Goal: Information Seeking & Learning: Learn about a topic

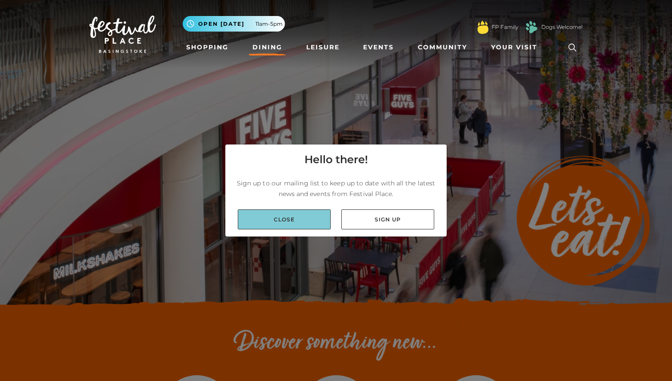
click at [305, 221] on link "Close" at bounding box center [284, 219] width 93 height 20
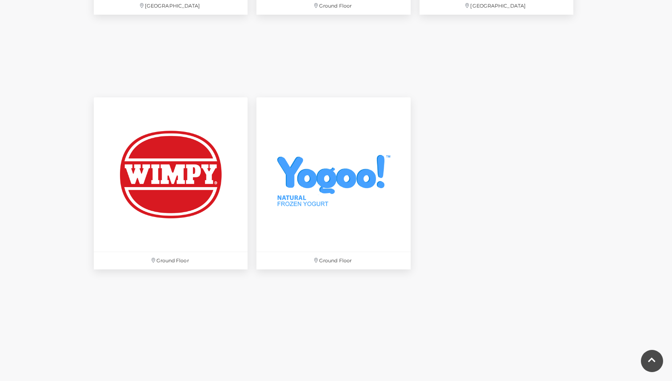
scroll to position [3848, 0]
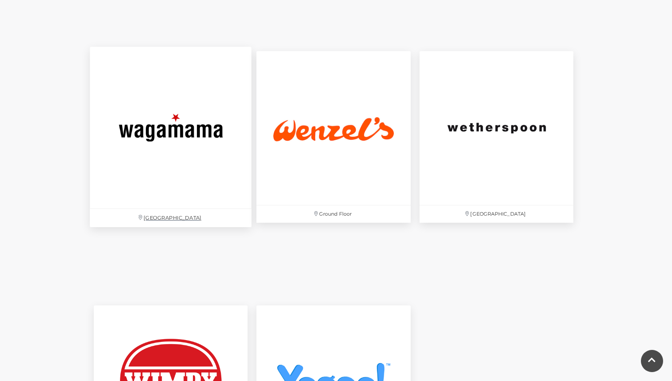
click at [197, 132] on img at bounding box center [171, 128] width 162 height 162
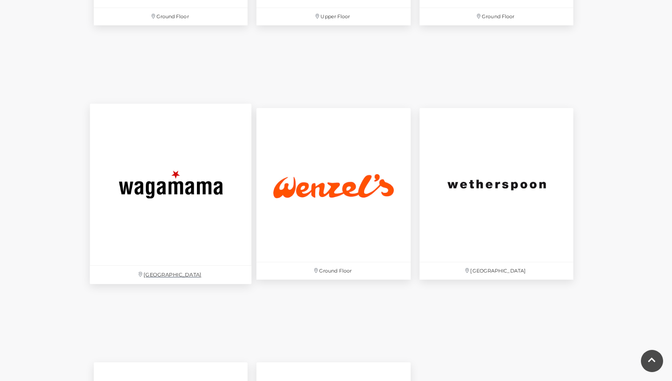
scroll to position [3614, 0]
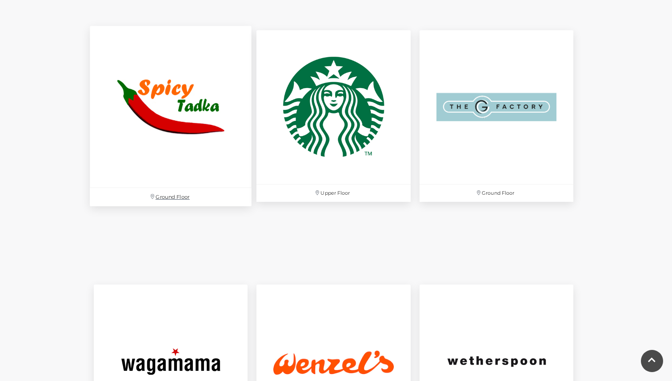
click at [122, 145] on img at bounding box center [171, 107] width 162 height 162
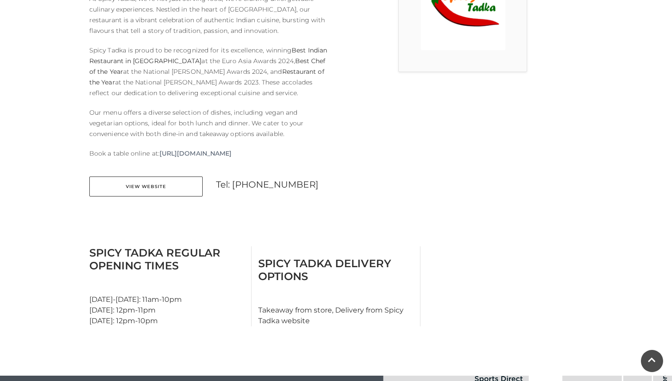
scroll to position [292, 0]
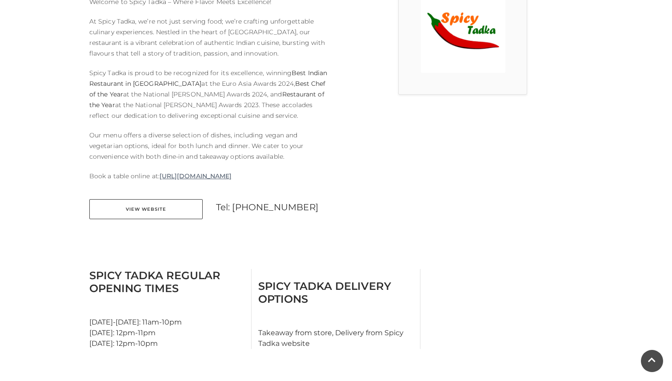
click at [229, 177] on link "https://www.spicytadka.co.uk/reservation/" at bounding box center [196, 176] width 72 height 11
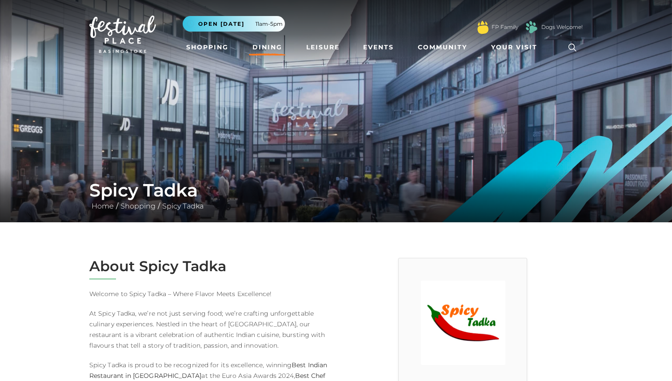
click at [266, 43] on link "Dining" at bounding box center [267, 47] width 37 height 16
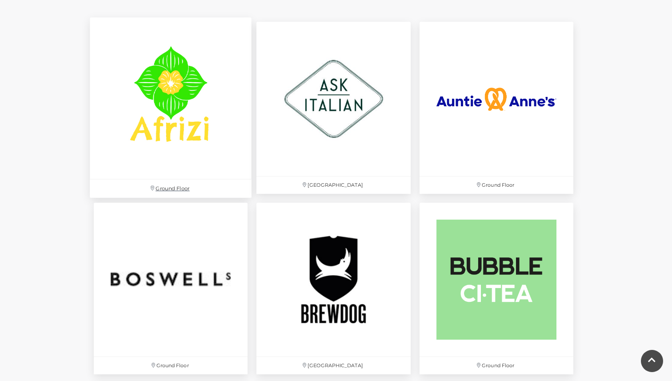
scroll to position [601, 0]
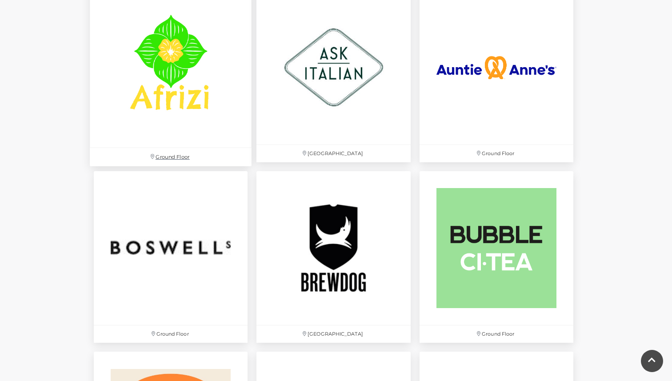
click at [189, 115] on img at bounding box center [171, 67] width 162 height 162
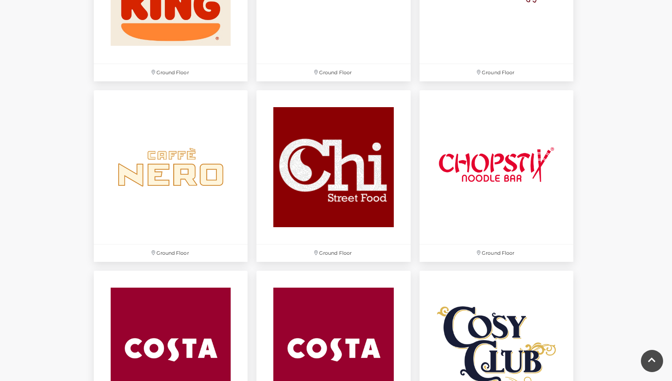
scroll to position [1043, 0]
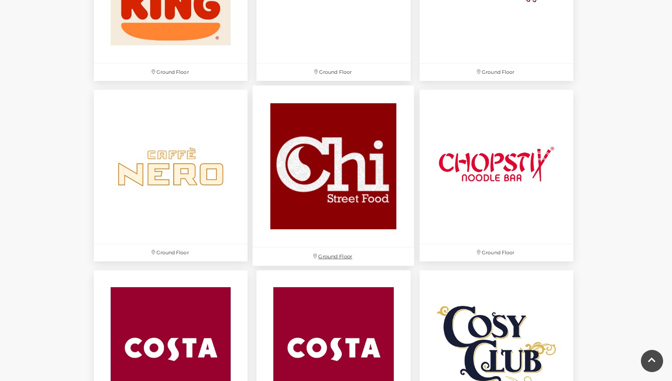
click at [323, 252] on p "Ground Floor" at bounding box center [334, 257] width 162 height 18
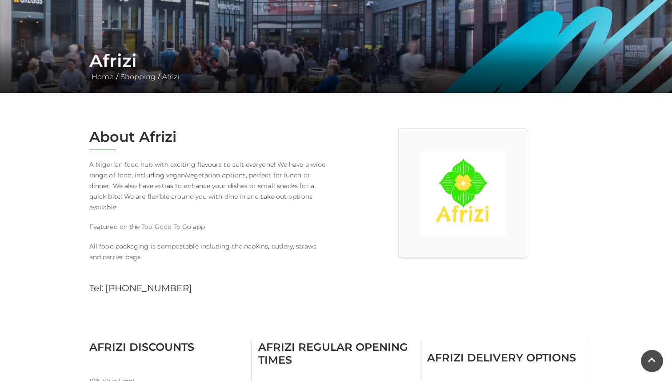
scroll to position [128, 0]
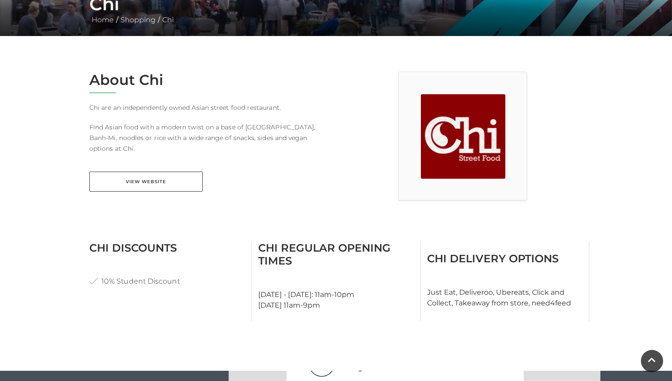
scroll to position [239, 0]
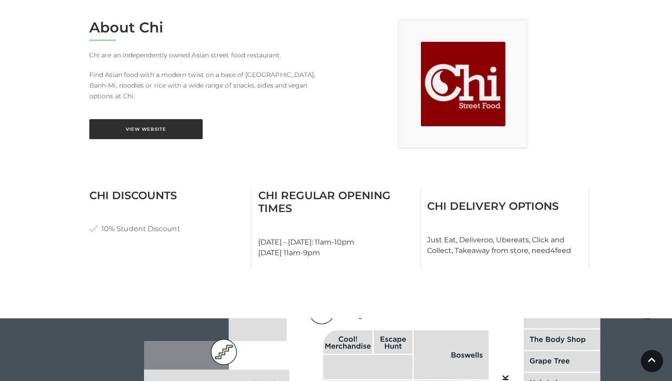
click at [163, 119] on link "View Website" at bounding box center [145, 129] width 113 height 20
